Goal: Communication & Community: Answer question/provide support

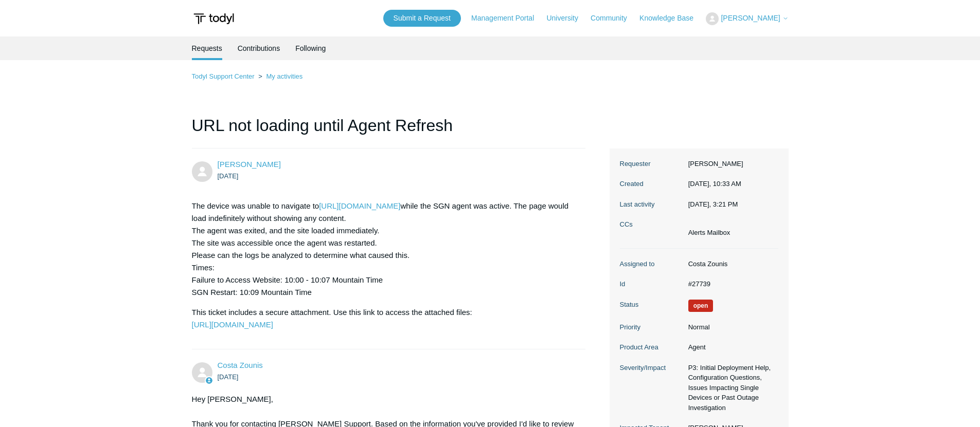
scroll to position [1561, 0]
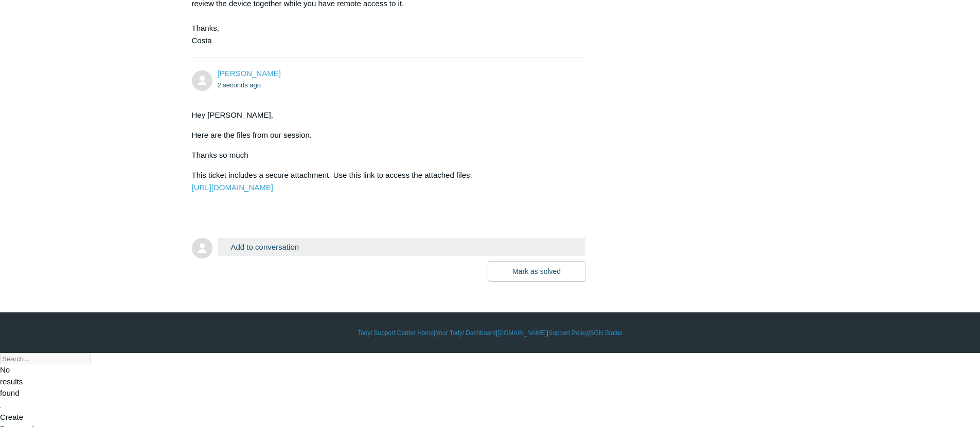
click at [375, 177] on div "Hey Costa, Here are the files from our session. Thanks so much This ticket incl…" at bounding box center [384, 151] width 384 height 85
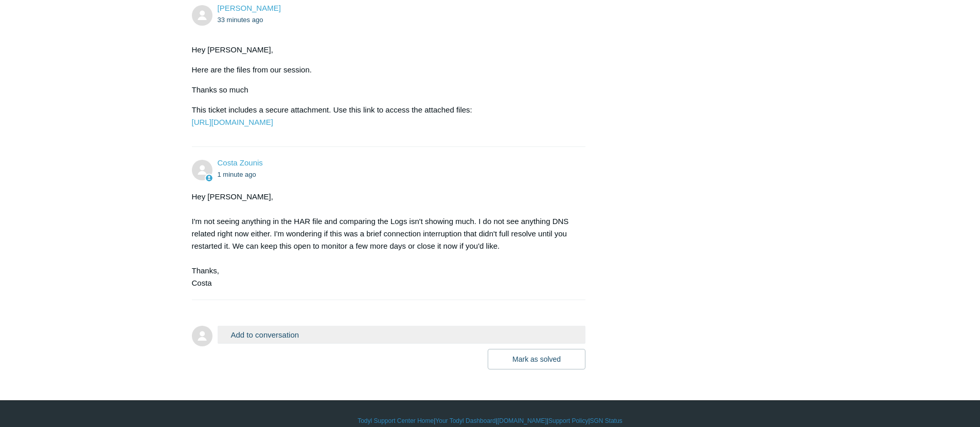
scroll to position [1714, 0]
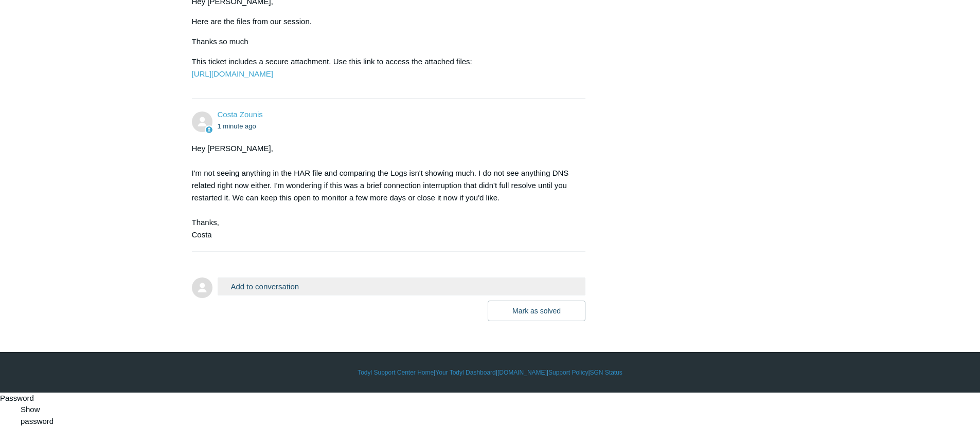
click at [324, 262] on div at bounding box center [389, 257] width 394 height 10
click at [320, 311] on form "Add to conversation CC Add emails Drag files here or click to add a file [PERSO…" at bounding box center [389, 291] width 394 height 59
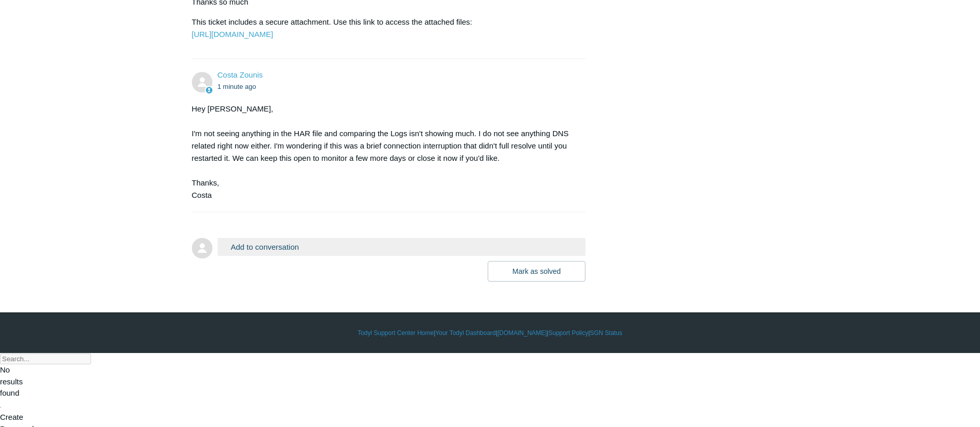
click at [313, 256] on button "Add to conversation" at bounding box center [402, 247] width 368 height 18
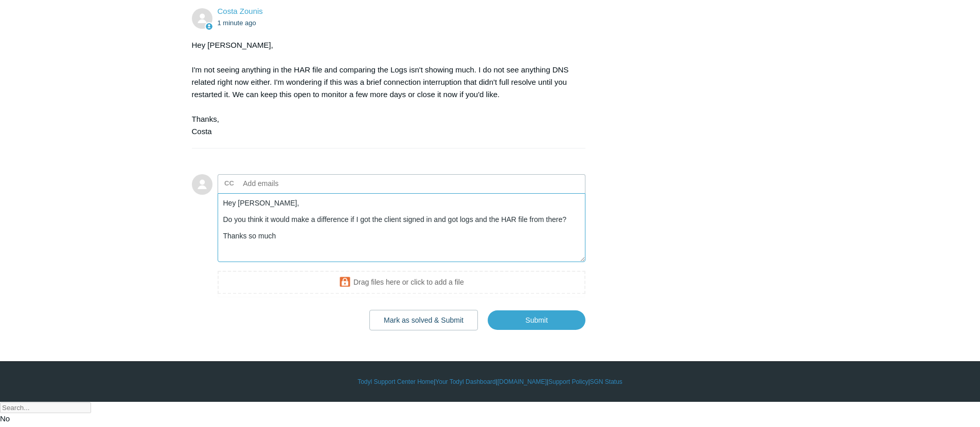
scroll to position [1827, 0]
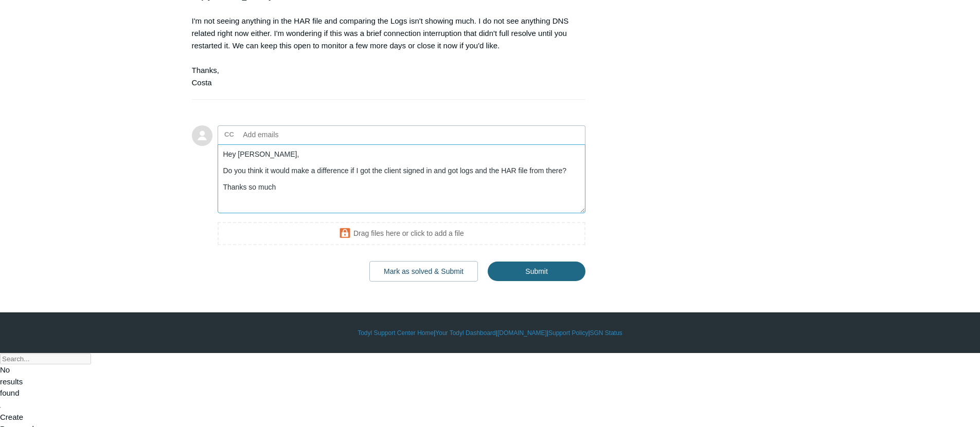
type textarea "Hey [PERSON_NAME], Do you think it would make a difference if I got the client …"
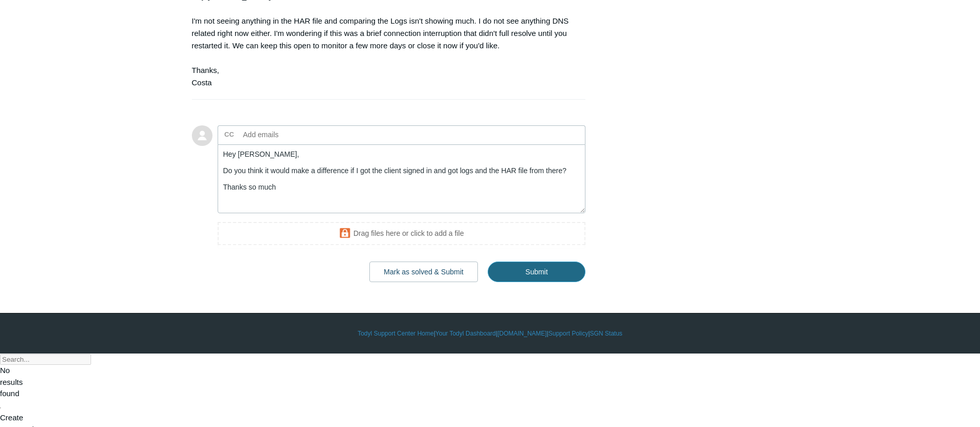
click at [546, 282] on input "Submit" at bounding box center [537, 272] width 98 height 21
